Goal: Information Seeking & Learning: Learn about a topic

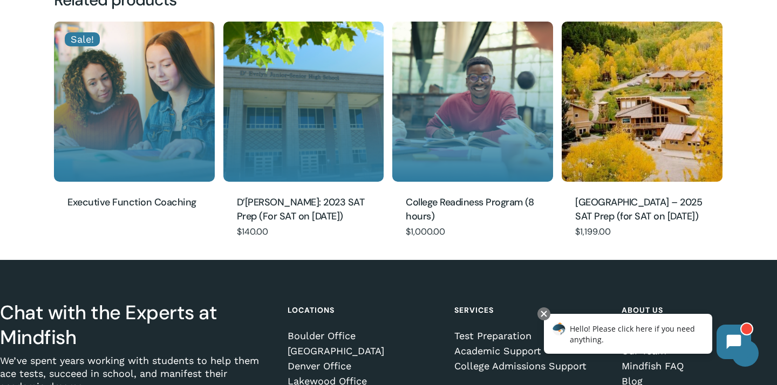
scroll to position [848, 0]
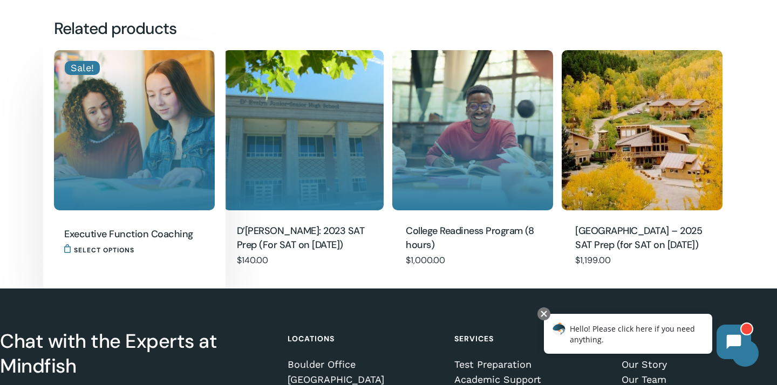
click at [161, 139] on img "Executive Function Coaching" at bounding box center [134, 130] width 161 height 161
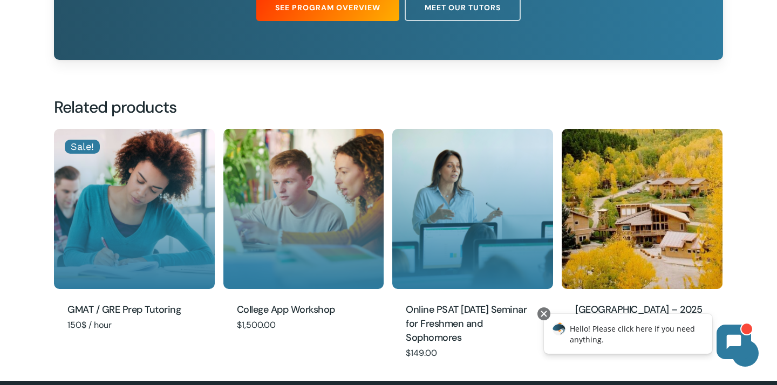
scroll to position [938, 0]
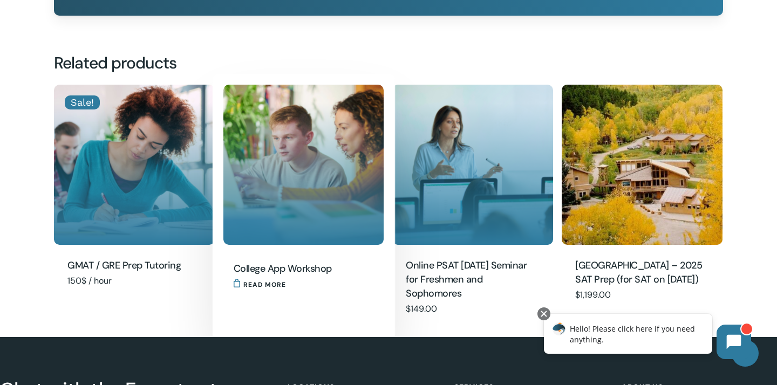
click at [296, 203] on img "College App Workshop" at bounding box center [303, 165] width 161 height 161
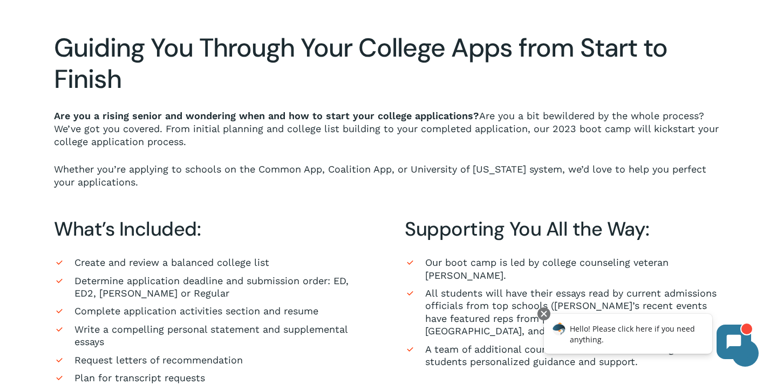
scroll to position [455, 0]
